Goal: Information Seeking & Learning: Find specific fact

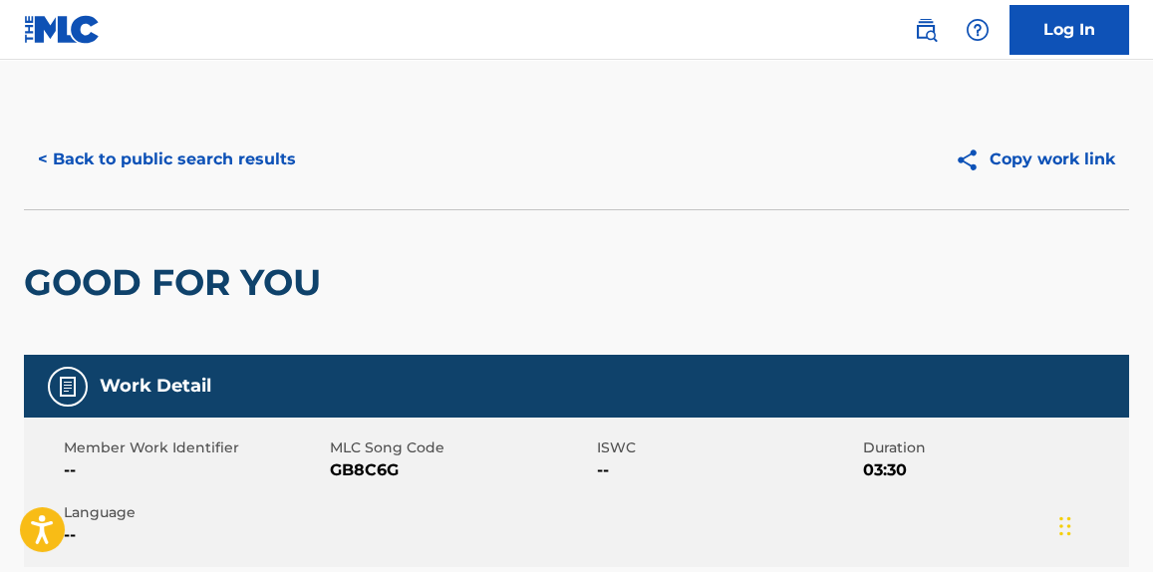
click at [268, 161] on button "< Back to public search results" at bounding box center [167, 160] width 286 height 50
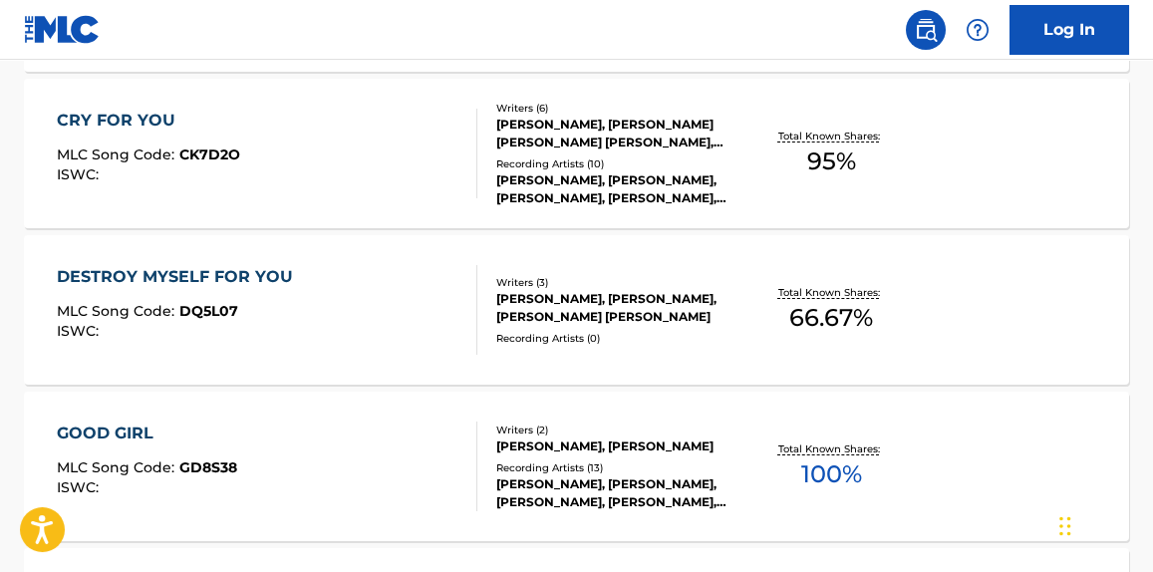
scroll to position [58, 0]
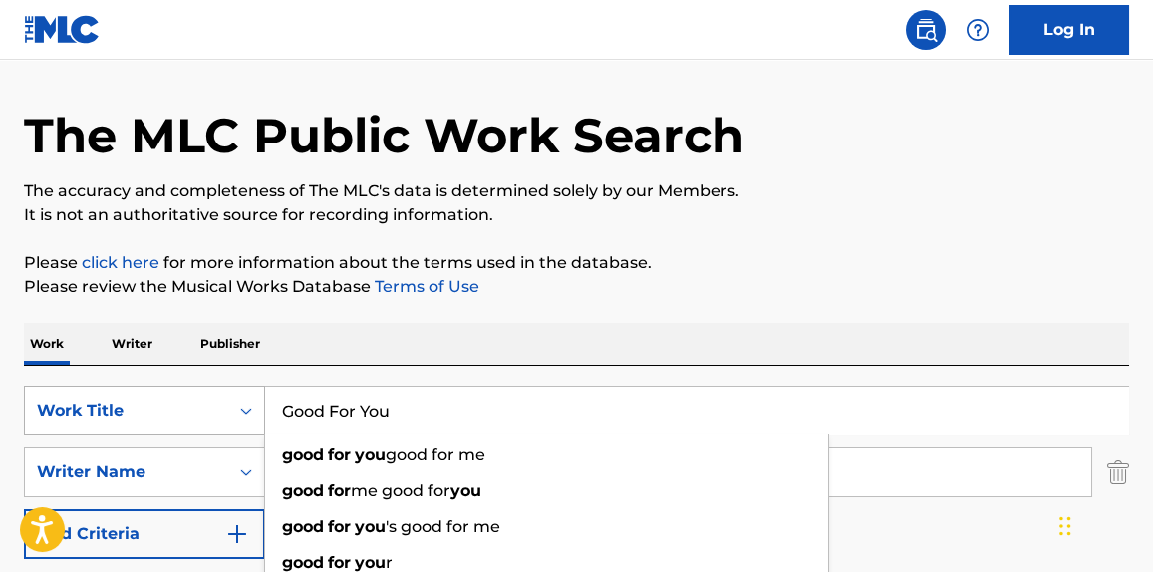
drag, startPoint x: 461, startPoint y: 420, endPoint x: 93, endPoint y: 404, distance: 369.0
click at [92, 404] on div "SearchWithCriteria99cb8aa8-5621-4e8f-97f4-26718c8688e3 Work Title Good For You …" at bounding box center [576, 411] width 1105 height 50
paste input "Happy People"
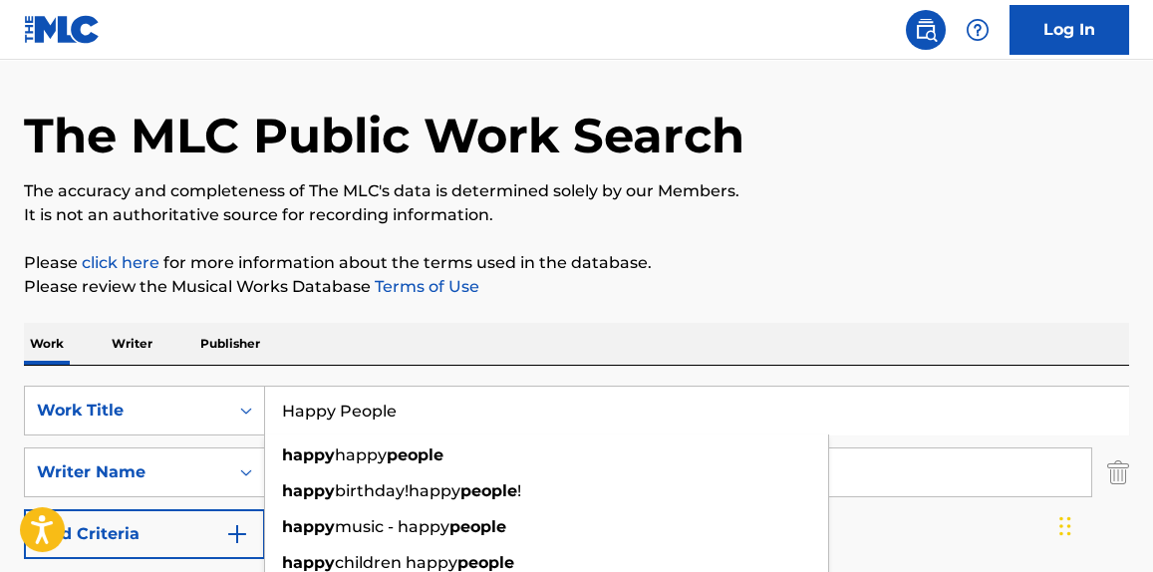
type input "Happy People"
drag, startPoint x: 824, startPoint y: 261, endPoint x: 840, endPoint y: 136, distance: 125.6
click at [823, 262] on p "Please click here for more information about the terms used in the database." at bounding box center [576, 263] width 1105 height 24
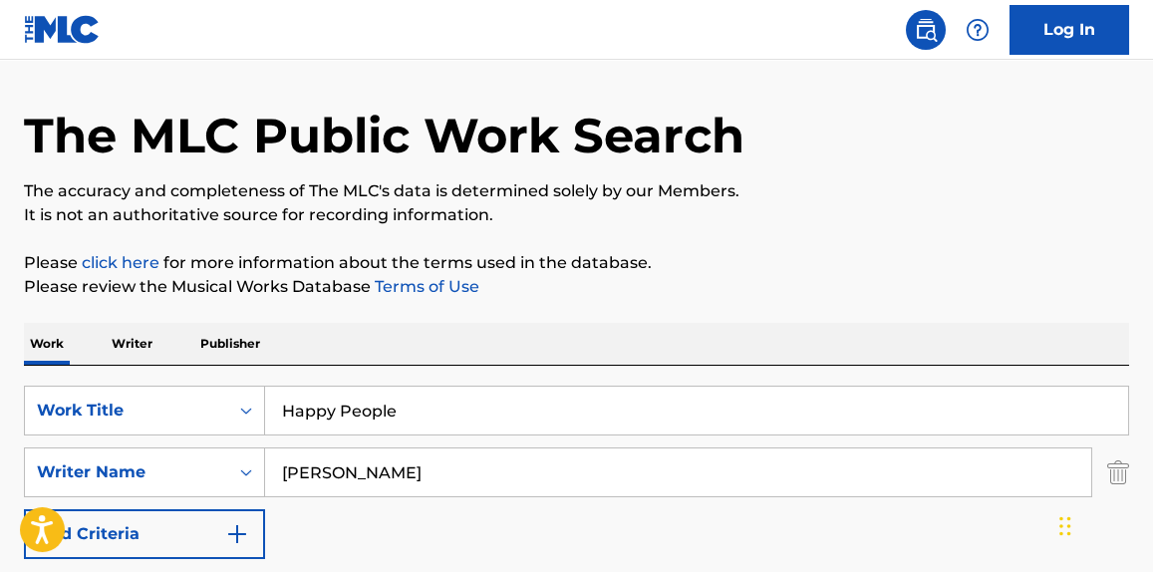
drag, startPoint x: 388, startPoint y: 455, endPoint x: 24, endPoint y: 442, distance: 363.9
click at [24, 442] on div "SearchWithCriteria99cb8aa8-5621-4e8f-97f4-26718c8688e3 Work Title Happy People …" at bounding box center [576, 472] width 1105 height 173
paste input "Appleton"
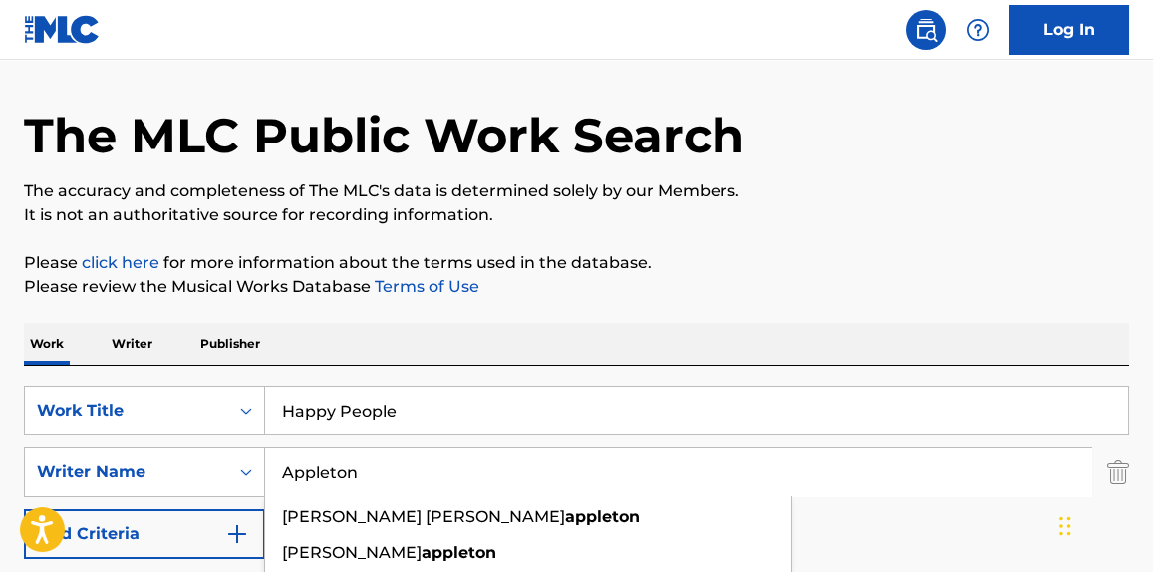
type input "Appleton"
click at [810, 258] on p "Please click here for more information about the terms used in the database." at bounding box center [576, 263] width 1105 height 24
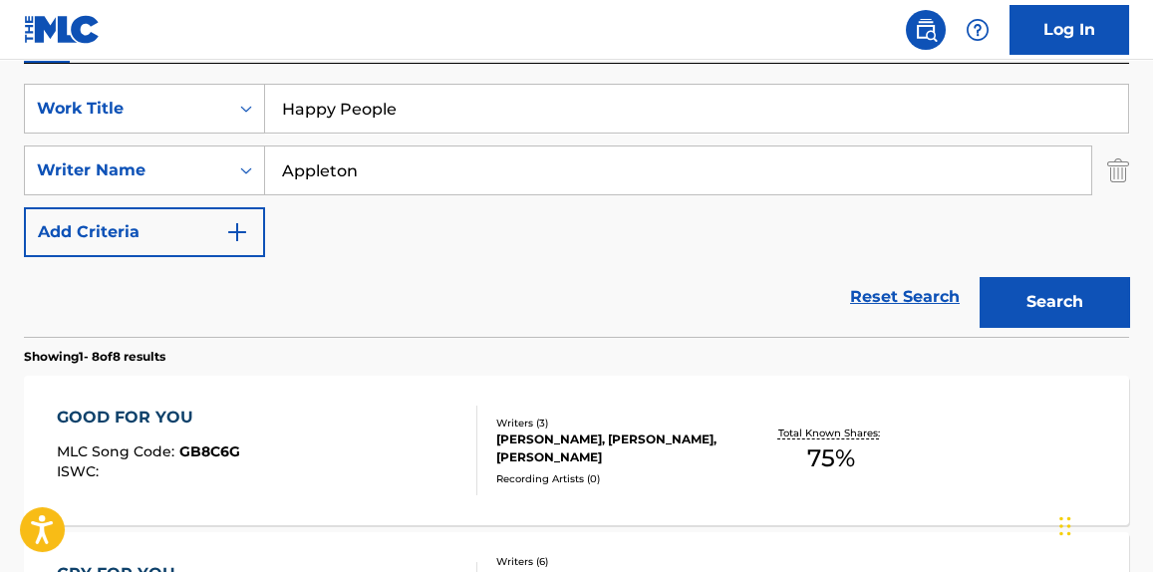
click at [1097, 311] on button "Search" at bounding box center [1053, 302] width 149 height 50
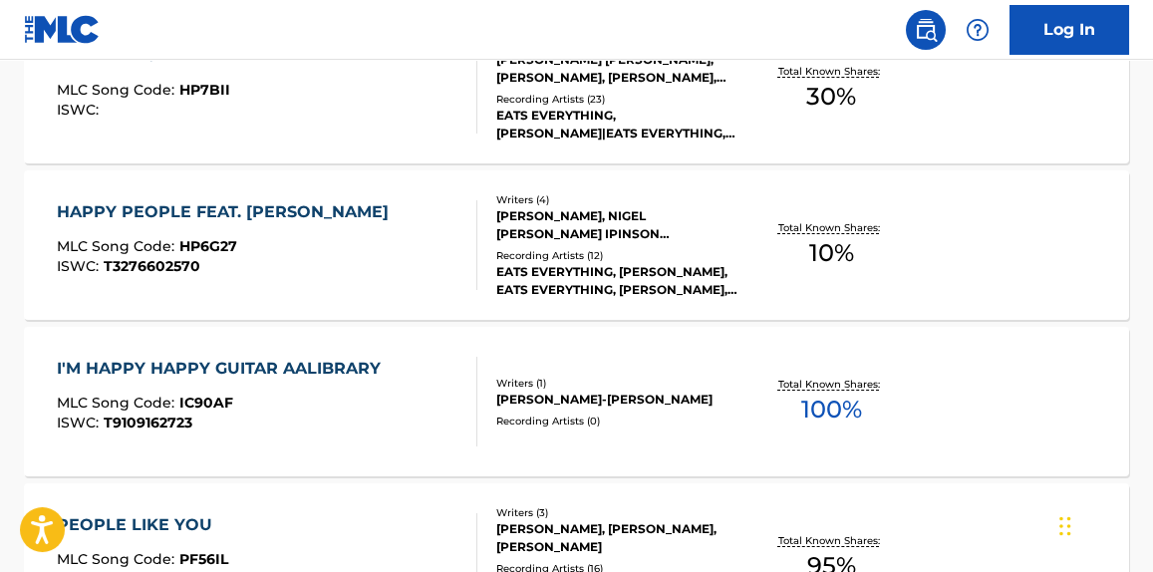
scroll to position [662, 0]
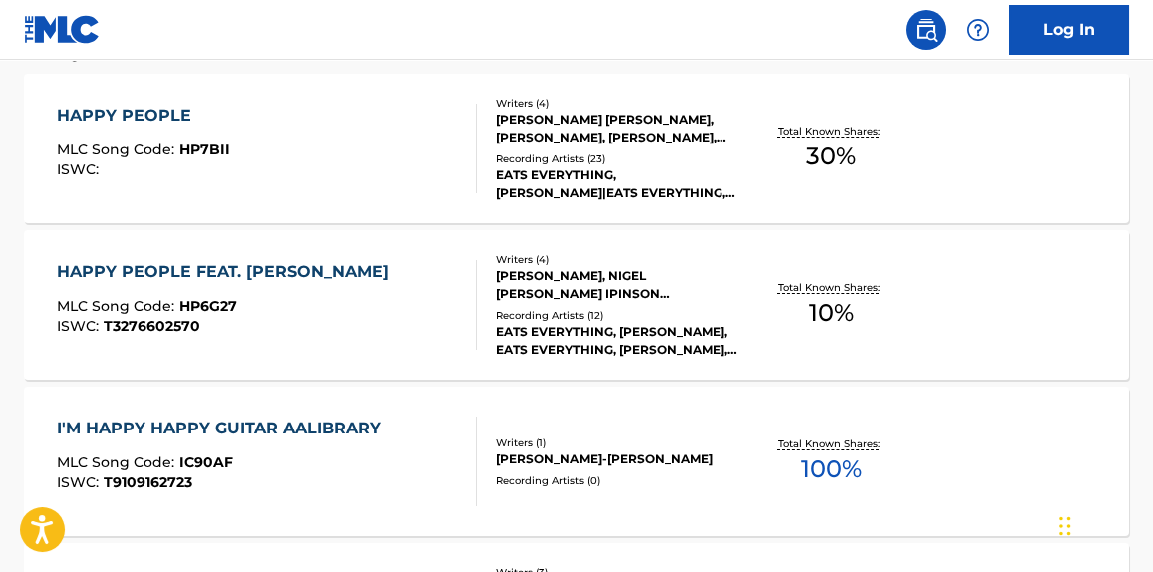
click at [481, 154] on div "Writers ( 4 ) [PERSON_NAME] [PERSON_NAME], [PERSON_NAME], [PERSON_NAME], [PERSO…" at bounding box center [608, 149] width 262 height 107
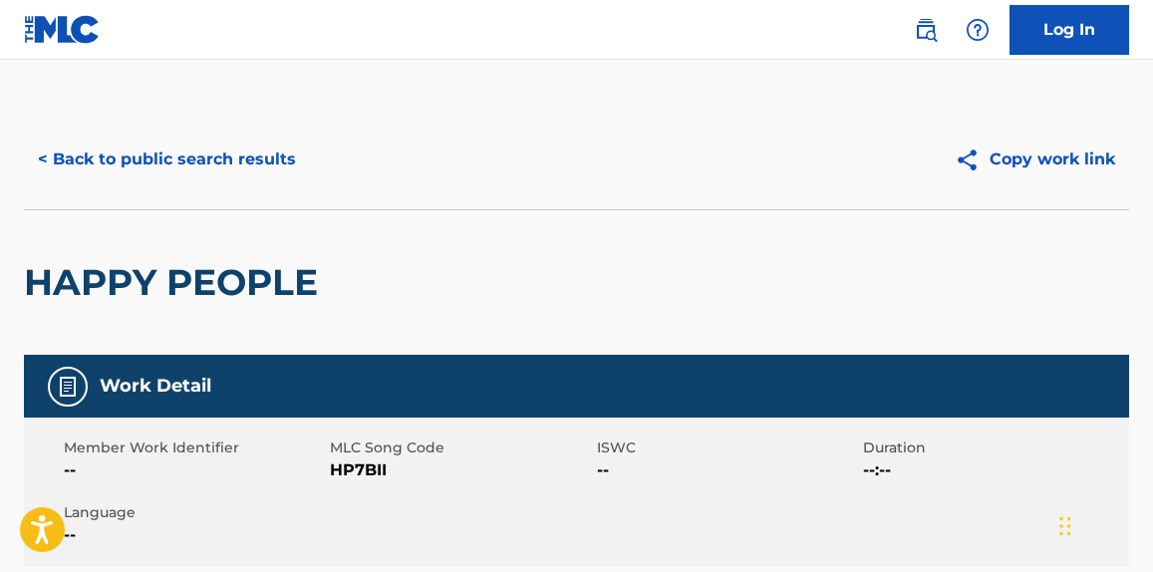
click at [272, 158] on button "< Back to public search results" at bounding box center [167, 160] width 286 height 50
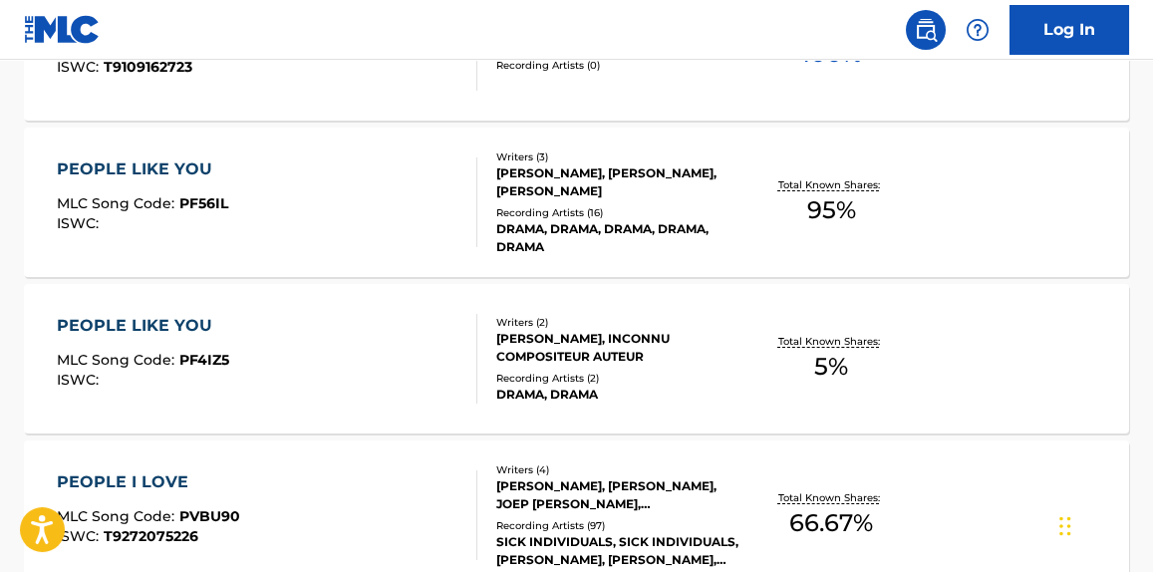
scroll to position [775, 0]
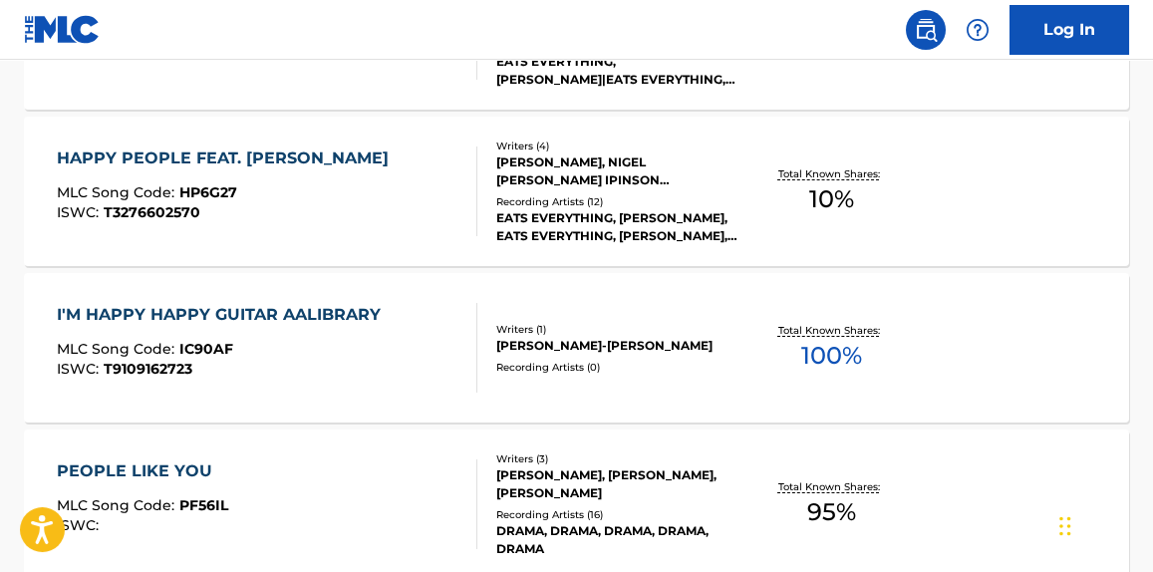
click at [399, 219] on div "HAPPY PEOPLE FEAT. [PERSON_NAME] MLC Song Code : HP6G27 ISWC : T3276602570" at bounding box center [228, 191] width 342 height 90
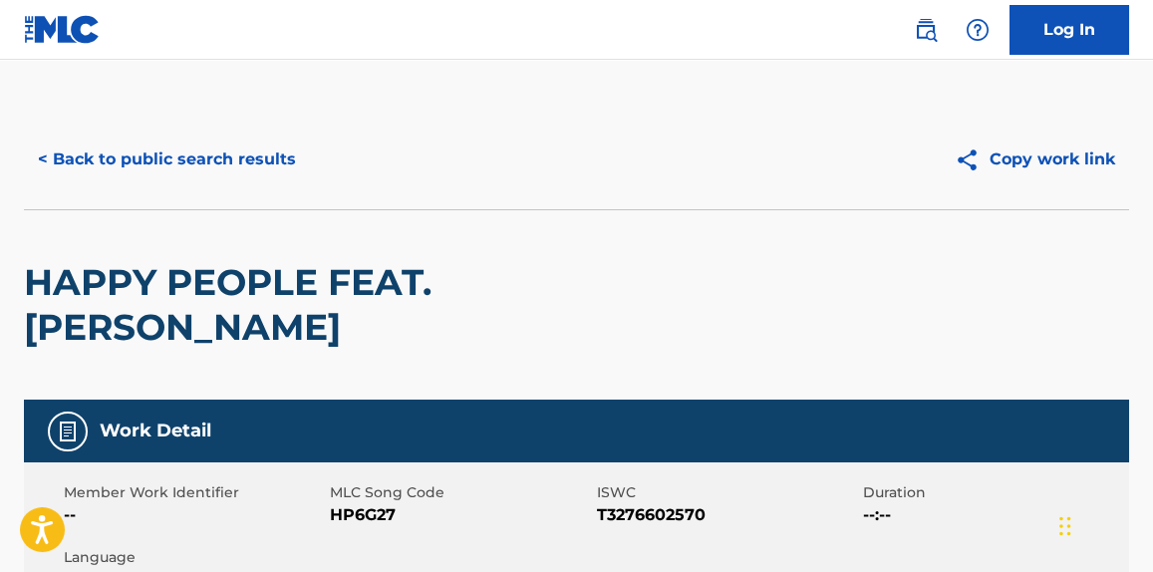
click at [326, 186] on div "< Back to public search results Copy work link" at bounding box center [576, 160] width 1105 height 100
click at [257, 164] on button "< Back to public search results" at bounding box center [167, 160] width 286 height 50
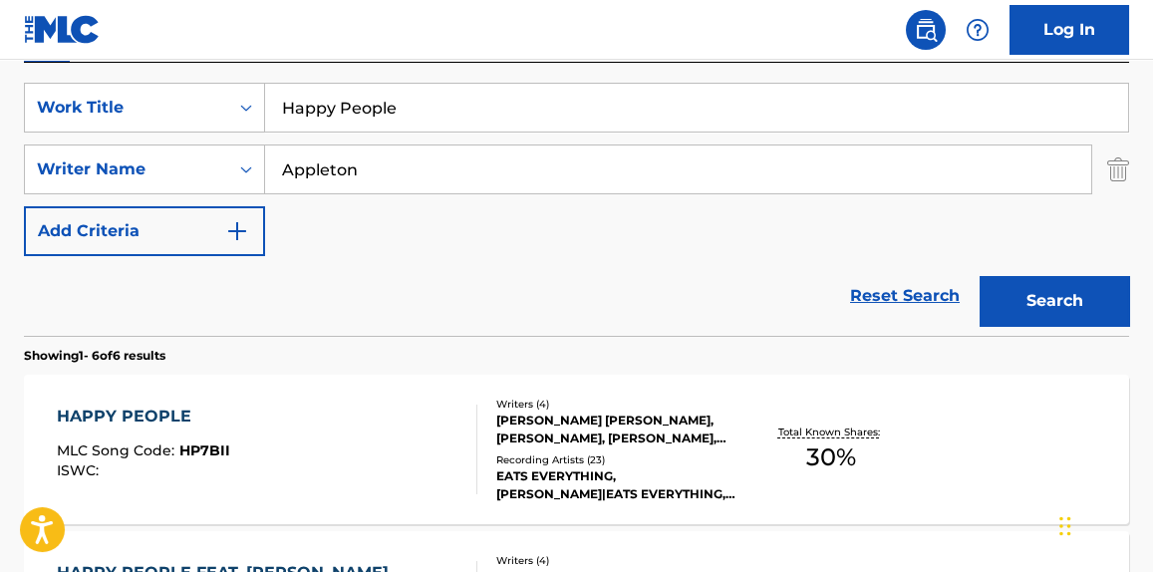
scroll to position [135, 0]
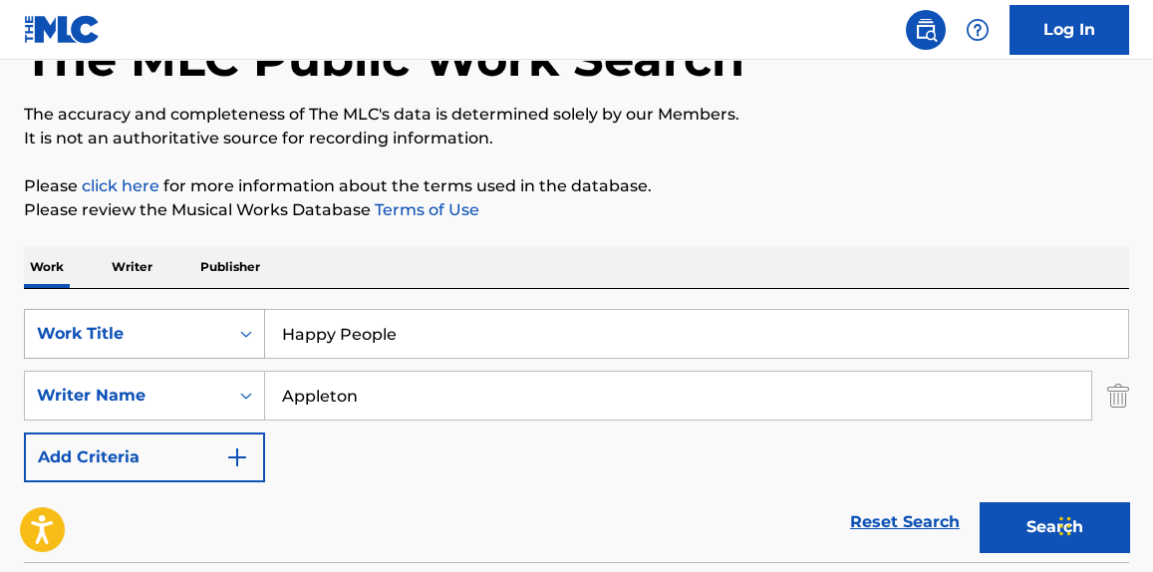
paste input "Twist My Arm"
drag, startPoint x: 458, startPoint y: 328, endPoint x: 442, endPoint y: 262, distance: 67.7
click at [115, 332] on div "SearchWithCriteria99cb8aa8-5621-4e8f-97f4-26718c8688e3 Work Title Twist My Arm" at bounding box center [576, 334] width 1105 height 50
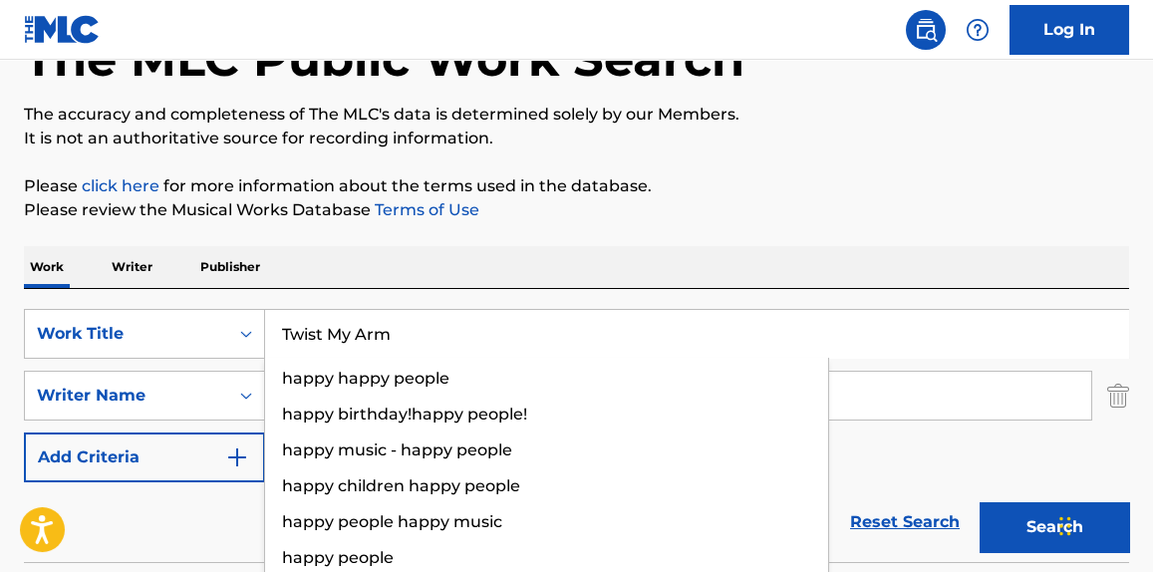
type input "Twist My Arm"
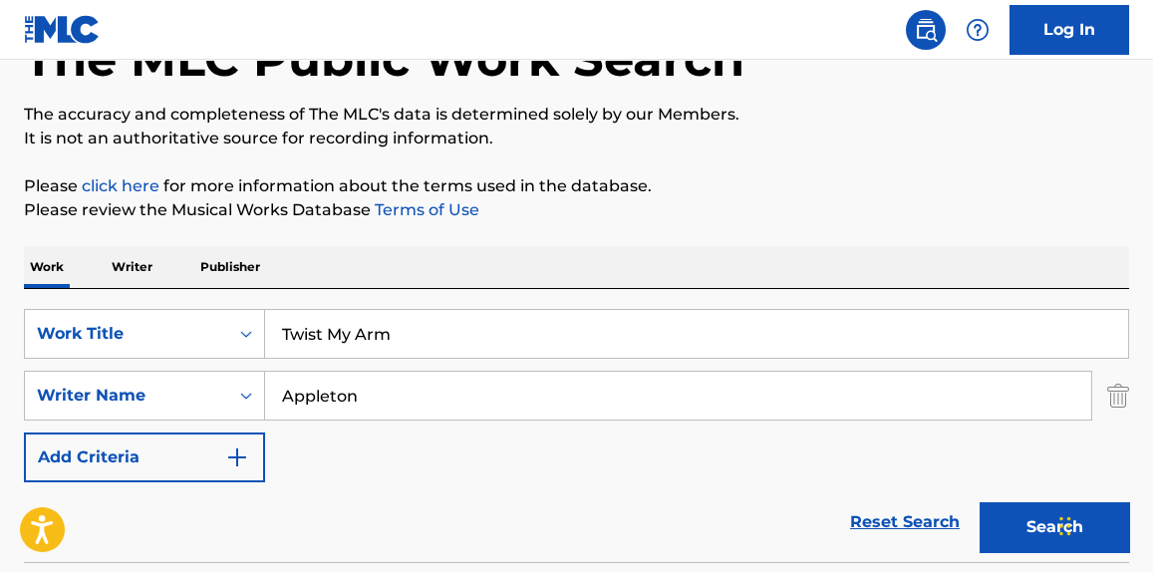
drag, startPoint x: 867, startPoint y: 213, endPoint x: 580, endPoint y: 423, distance: 355.7
click at [856, 219] on p "Please review the Musical Works Database Terms of Use" at bounding box center [576, 210] width 1105 height 24
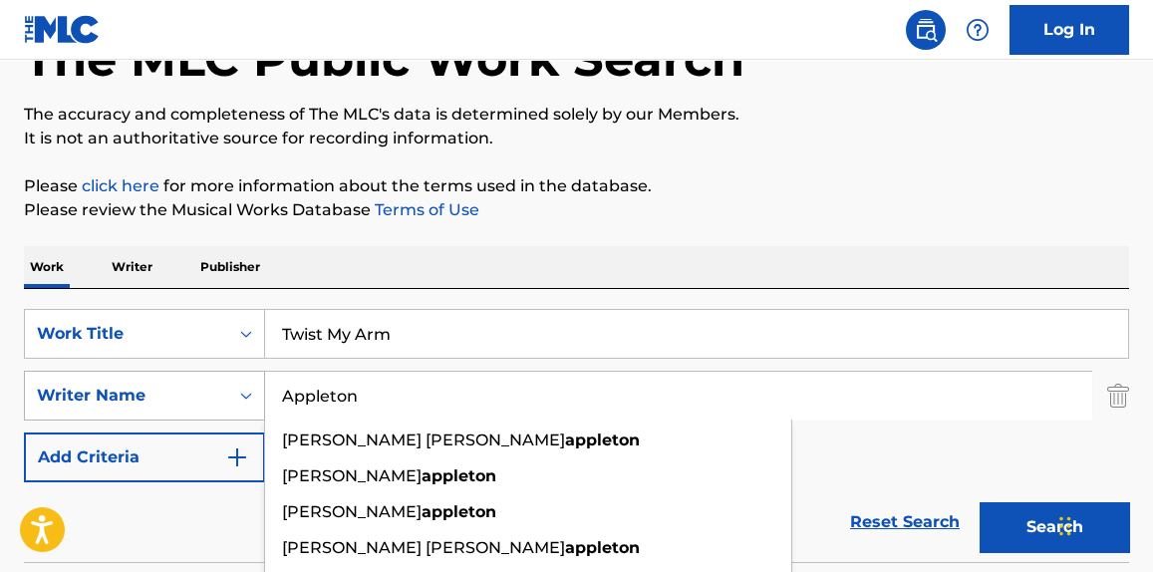
drag, startPoint x: 464, startPoint y: 414, endPoint x: 83, endPoint y: 404, distance: 381.8
click at [71, 403] on div "SearchWithCriteria91fbcb16-cde8-4629-8303-0bb74a066069 Writer Name [PERSON_NAME…" at bounding box center [576, 396] width 1105 height 50
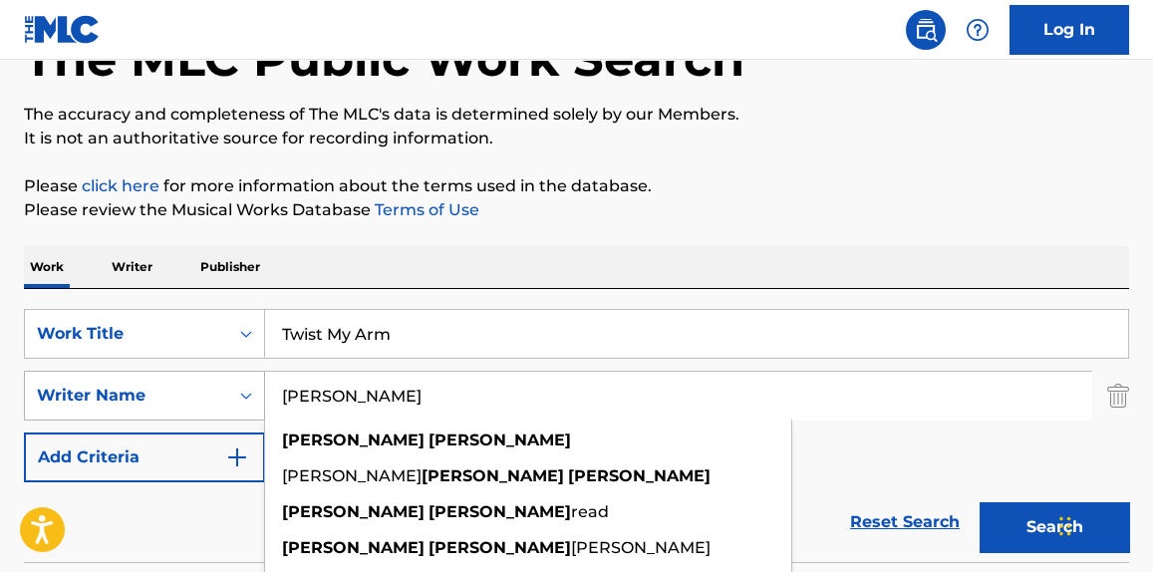
type input "[PERSON_NAME]"
click at [979, 502] on button "Search" at bounding box center [1053, 527] width 149 height 50
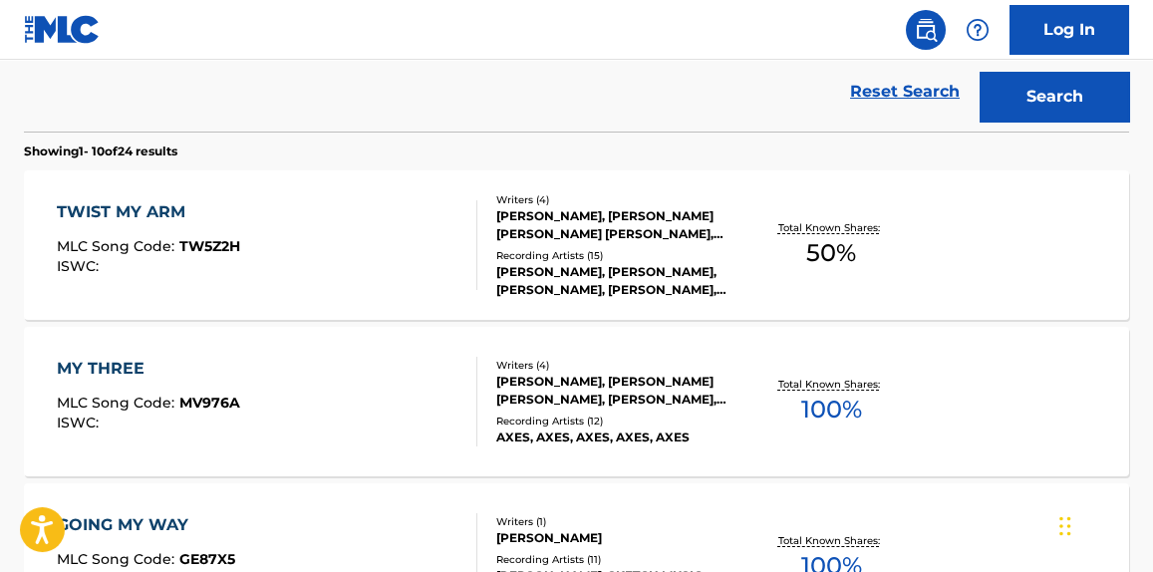
scroll to position [587, 0]
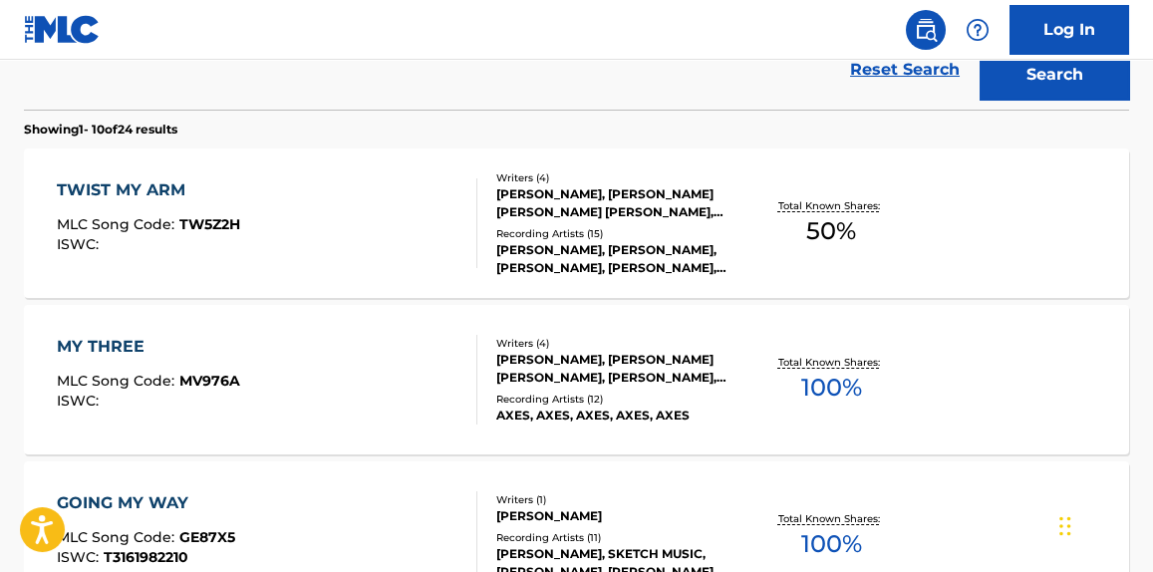
click at [366, 276] on div "TWIST MY ARM MLC Song Code : TW5Z2H ISWC : Writers ( 4 ) [PERSON_NAME], [PERSON…" at bounding box center [576, 222] width 1105 height 149
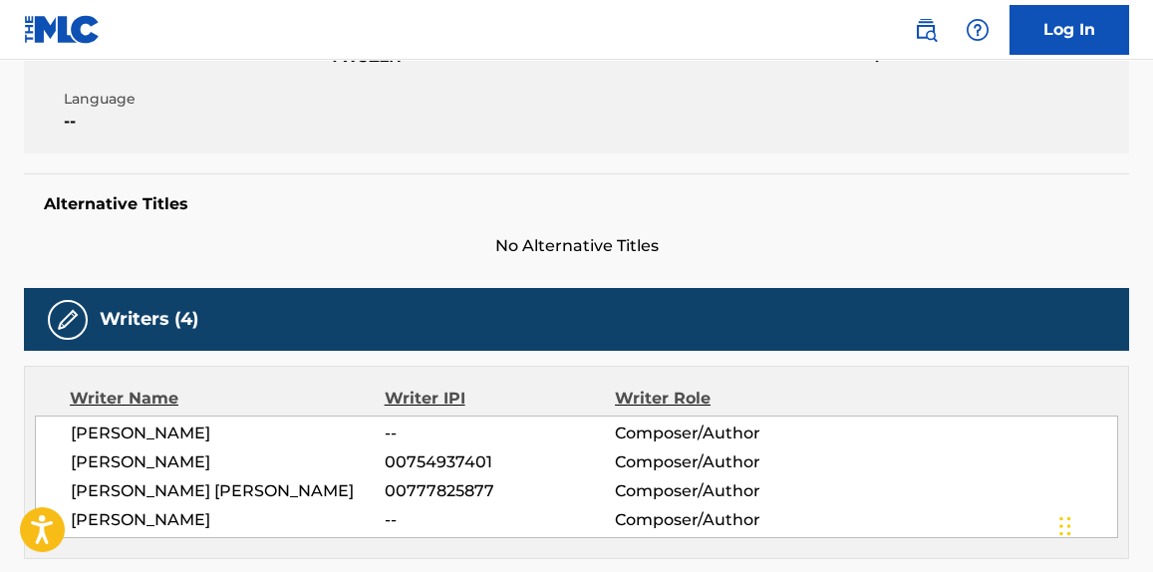
scroll to position [302, 0]
